Goal: Information Seeking & Learning: Learn about a topic

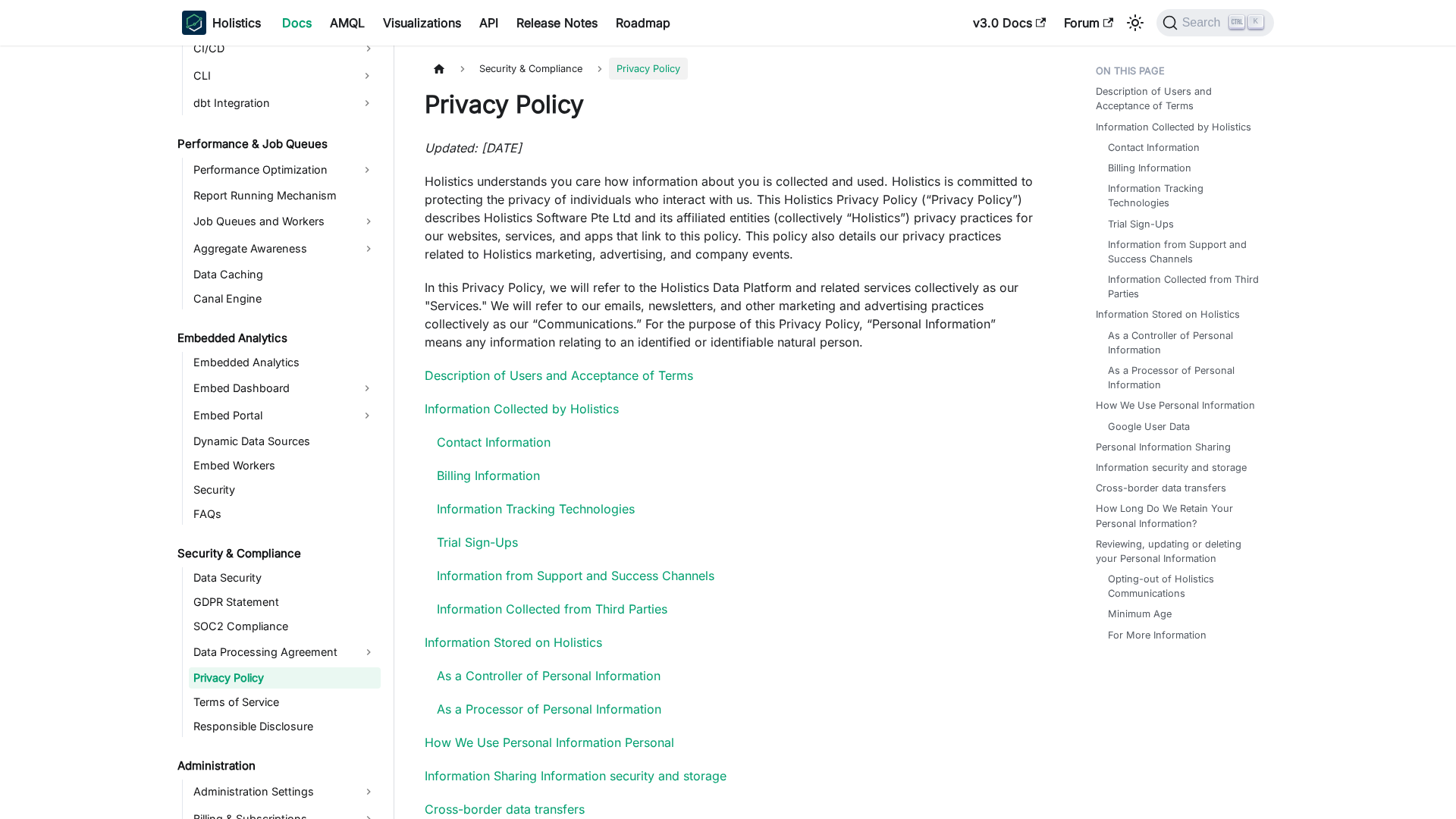
scroll to position [1350, 0]
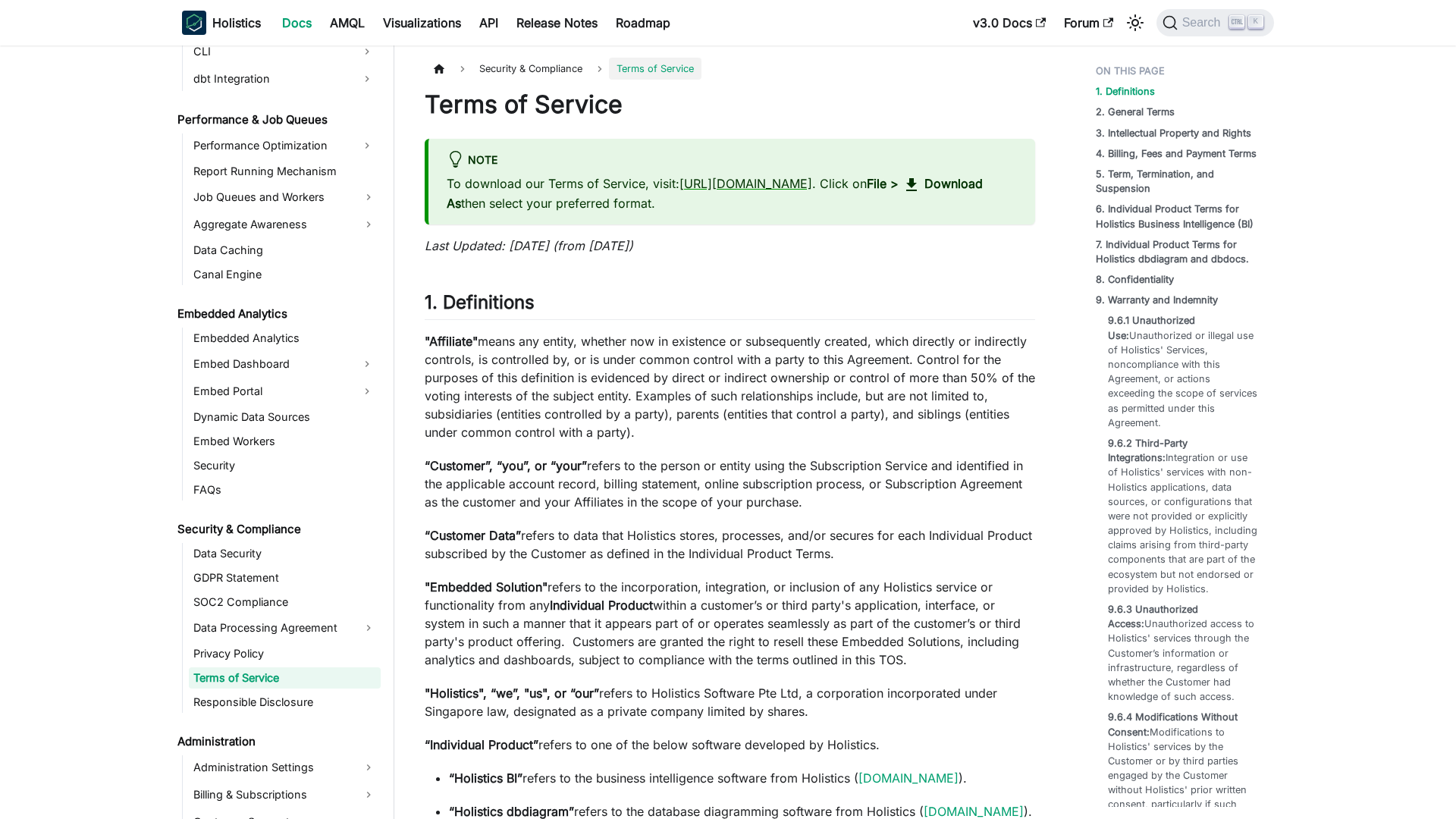
scroll to position [1374, 0]
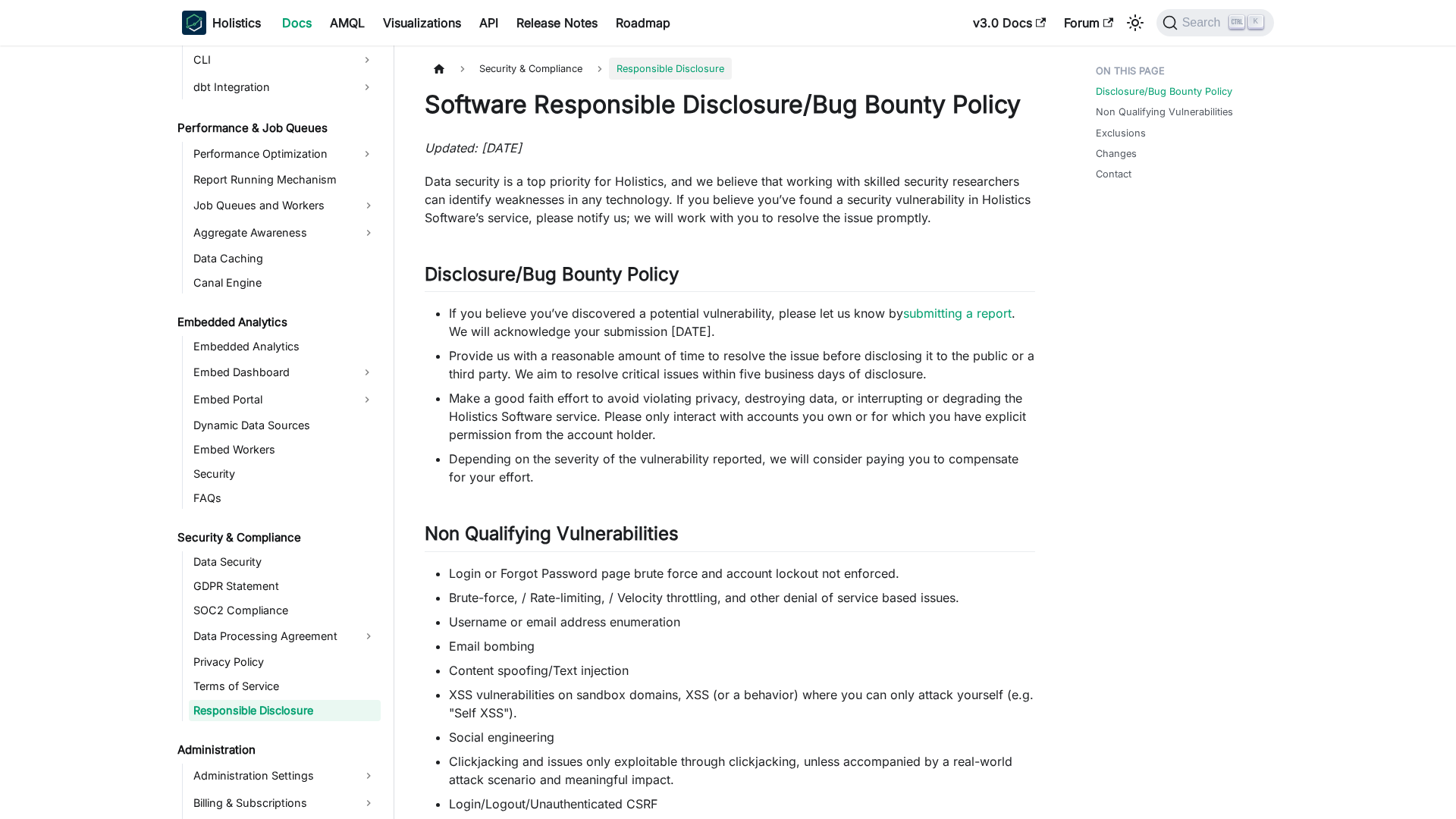
scroll to position [1399, 0]
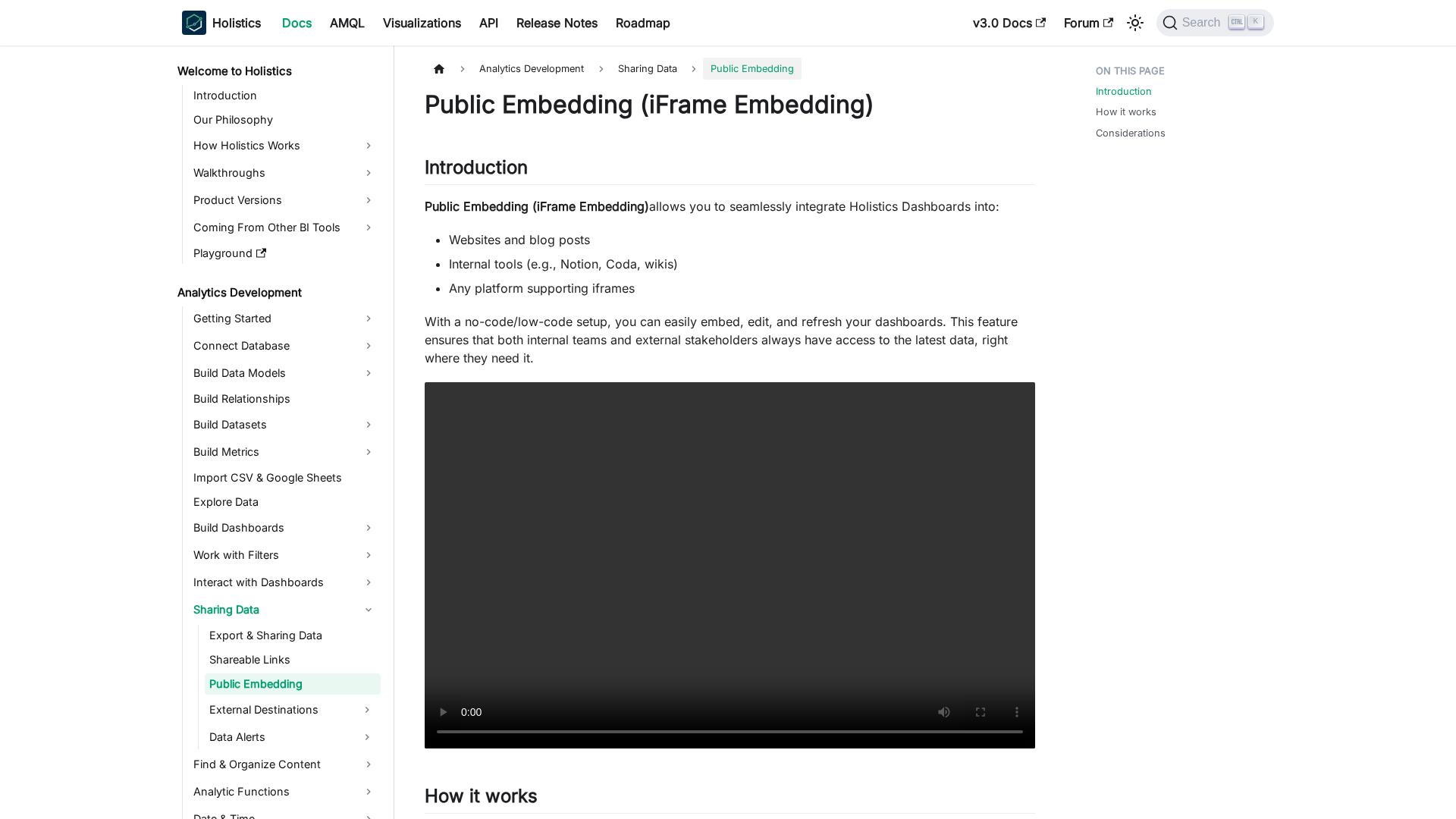
scroll to position [31, 0]
